Goal: Task Accomplishment & Management: Manage account settings

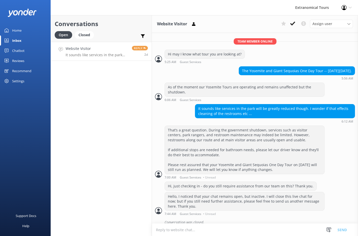
scroll to position [109, 0]
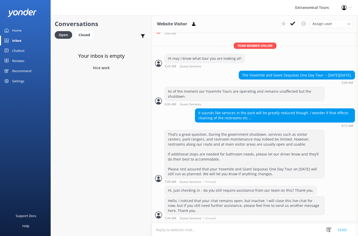
scroll to position [109, 0]
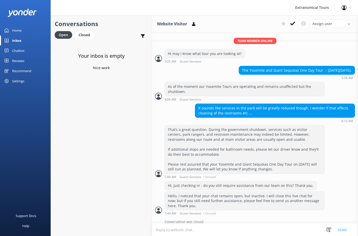
click at [54, 34] on div "Conversations Open Closed Important Converted Assigned to me Unassigned" at bounding box center [101, 28] width 101 height 27
